Goal: Information Seeking & Learning: Compare options

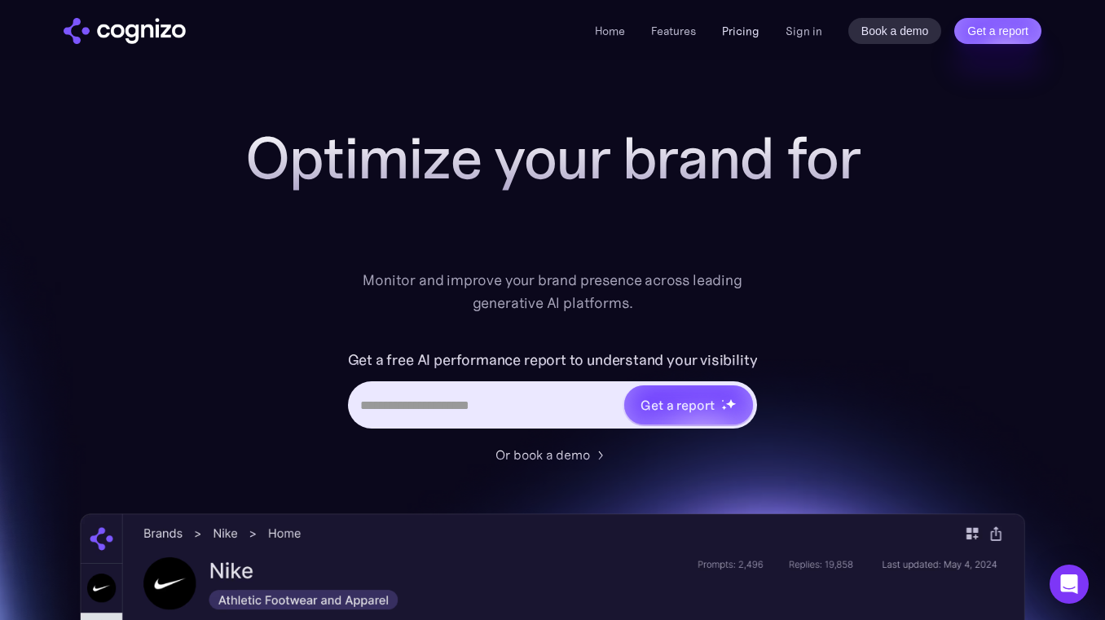
click at [728, 26] on link "Pricing" at bounding box center [740, 31] width 37 height 15
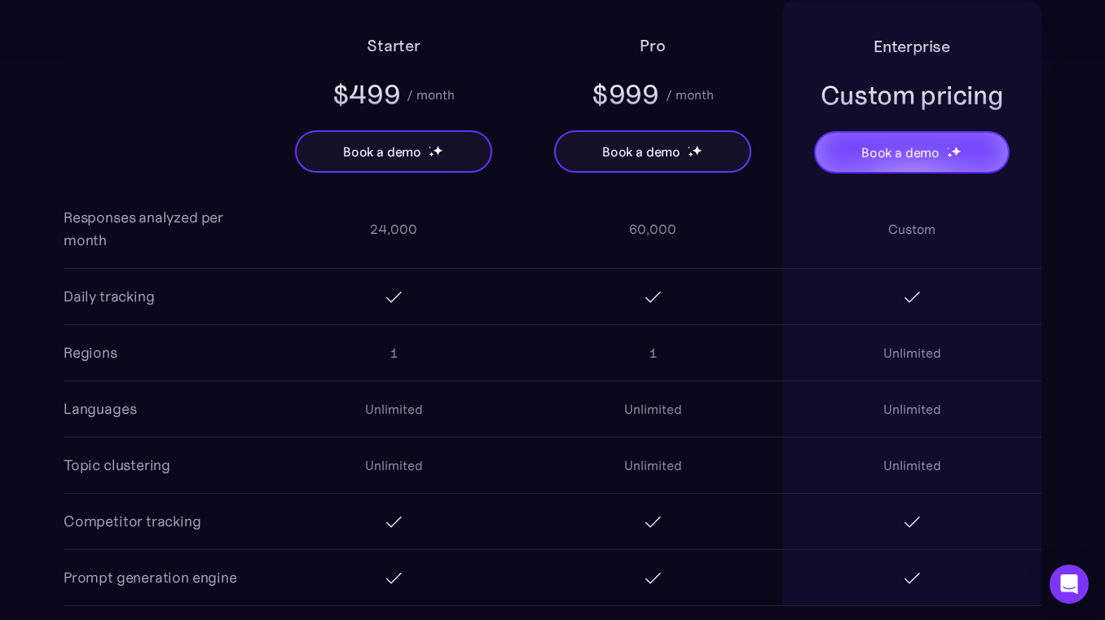
scroll to position [1458, 0]
drag, startPoint x: 390, startPoint y: 347, endPoint x: 412, endPoint y: 347, distance: 22.0
click at [405, 347] on div "1" at bounding box center [393, 352] width 259 height 52
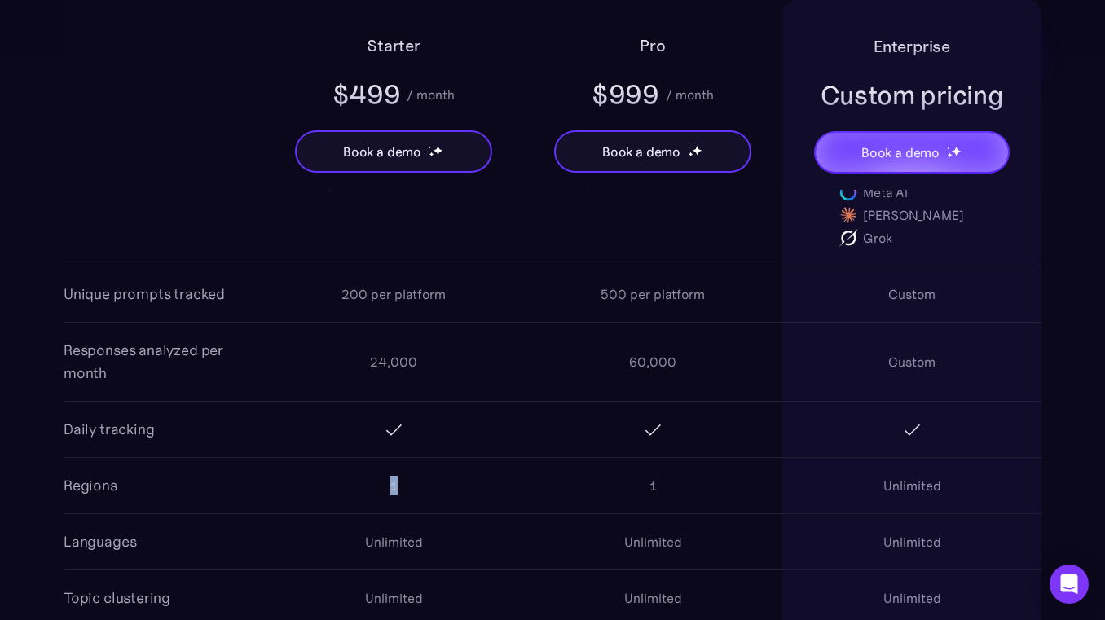
scroll to position [1427, 0]
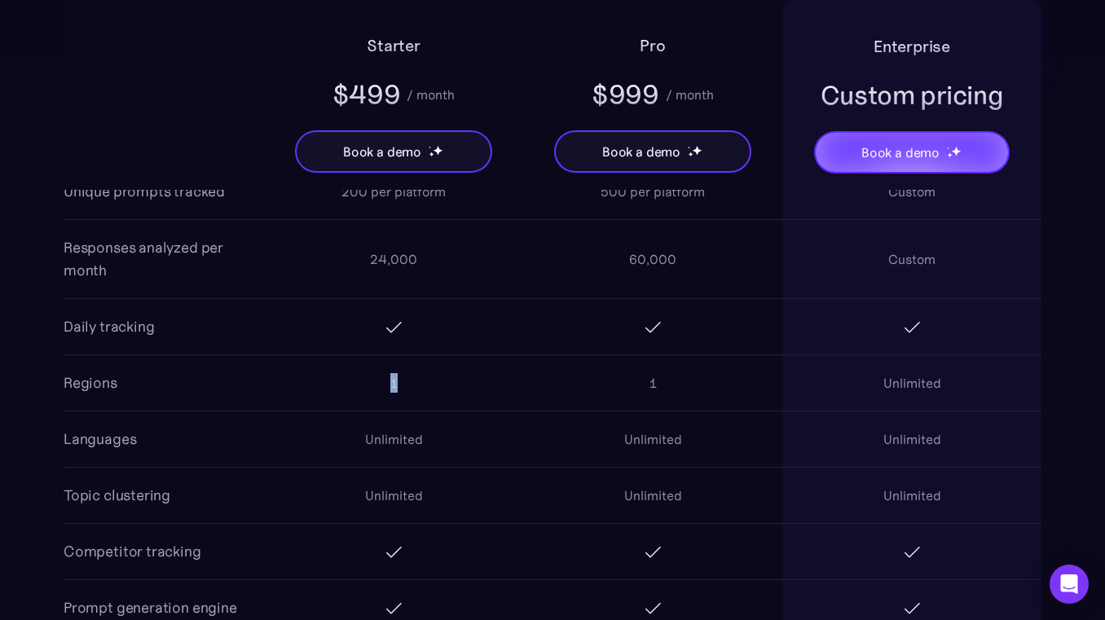
click at [306, 398] on div "1" at bounding box center [393, 383] width 259 height 52
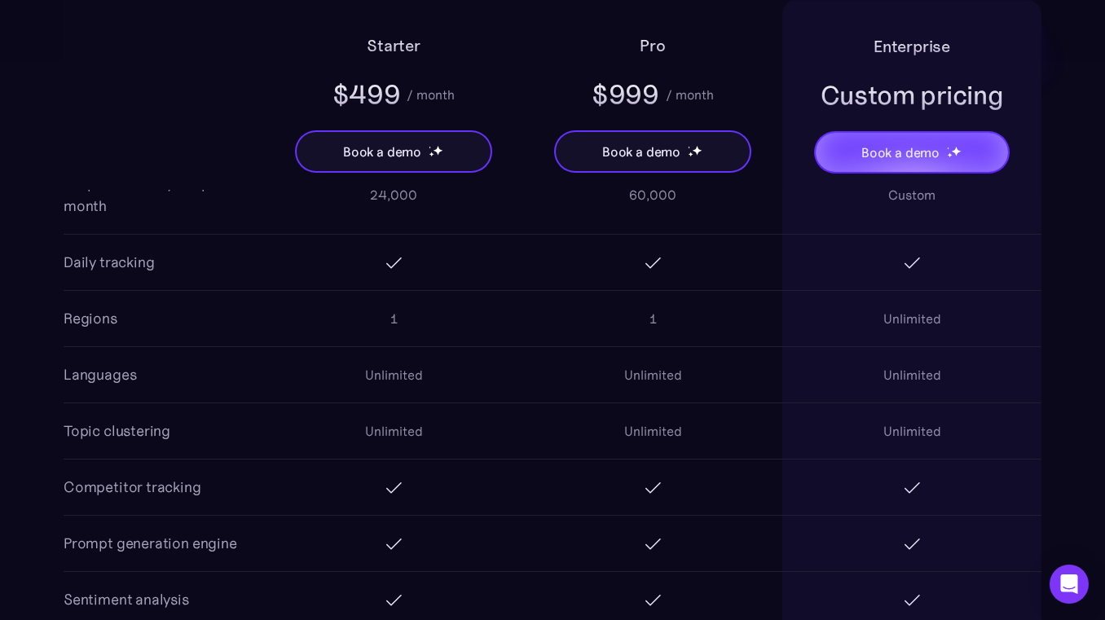
scroll to position [1498, 0]
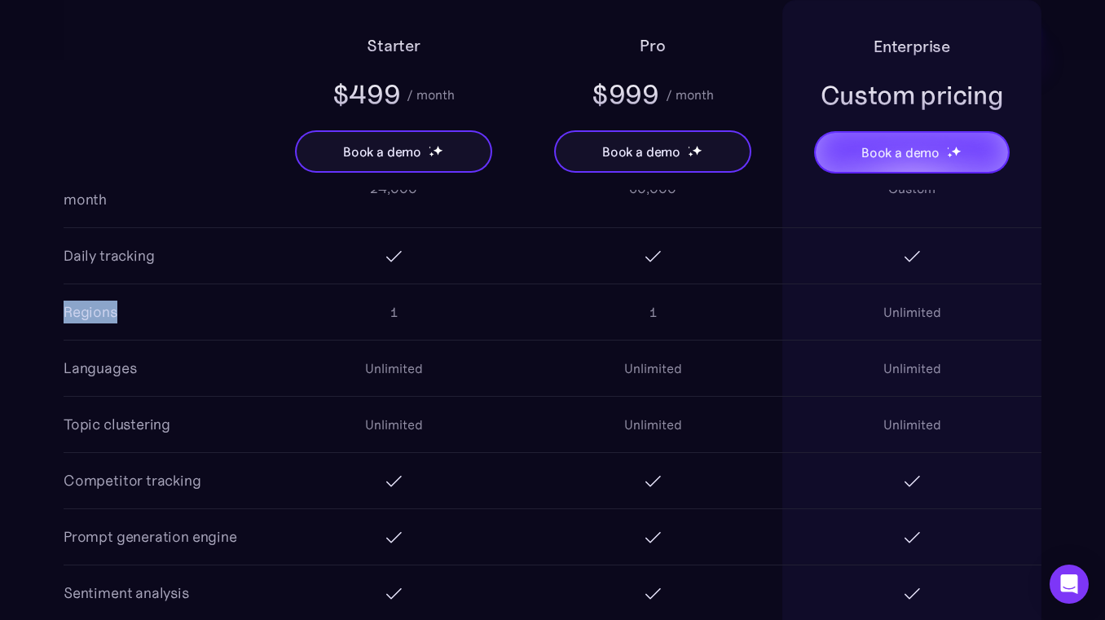
drag, startPoint x: 62, startPoint y: 311, endPoint x: 174, endPoint y: 311, distance: 111.6
drag, startPoint x: 406, startPoint y: 320, endPoint x: 380, endPoint y: 314, distance: 26.7
click at [380, 314] on div "1" at bounding box center [393, 312] width 259 height 52
click at [392, 316] on div "1" at bounding box center [393, 312] width 7 height 20
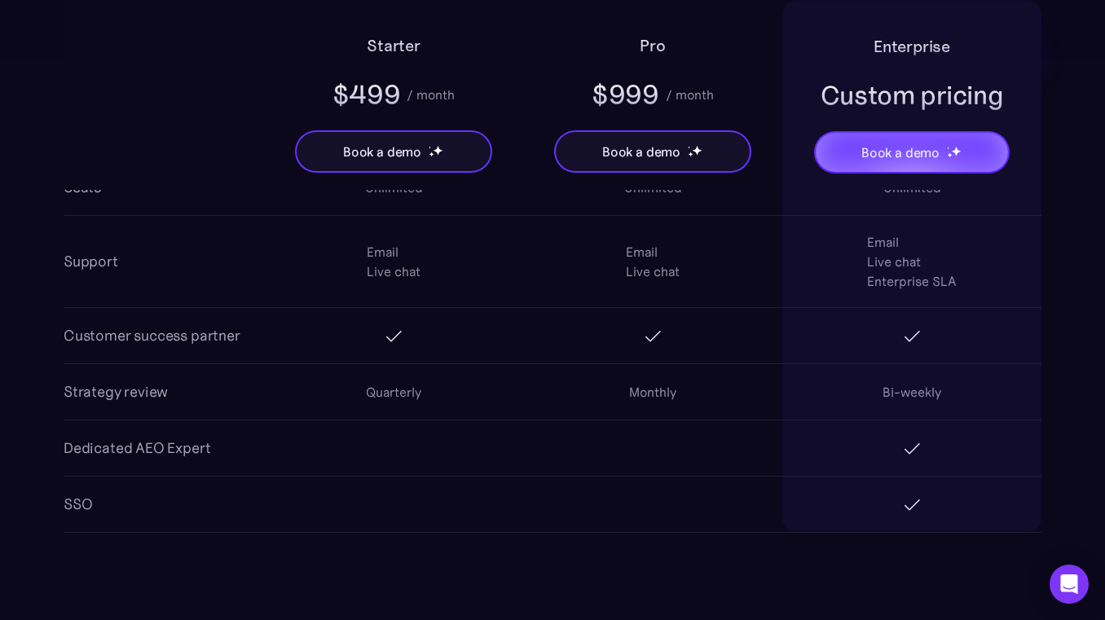
scroll to position [3042, 0]
